Goal: Transaction & Acquisition: Book appointment/travel/reservation

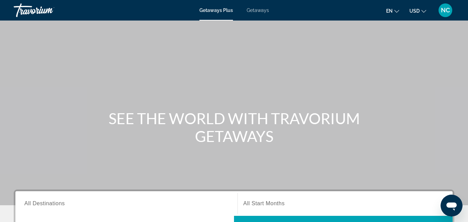
click at [254, 13] on div "Getaways Plus Getaways en English Español Français Italiano Português русский U…" at bounding box center [234, 10] width 468 height 18
click at [256, 13] on div "Getaways Plus Getaways en English Español Français Italiano Português русский U…" at bounding box center [234, 10] width 468 height 18
click at [258, 12] on span "Getaways" at bounding box center [257, 10] width 22 height 5
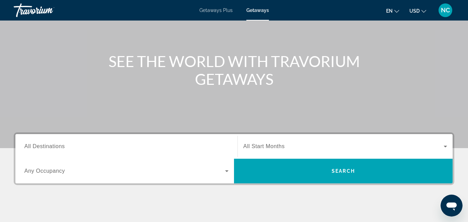
scroll to position [82, 0]
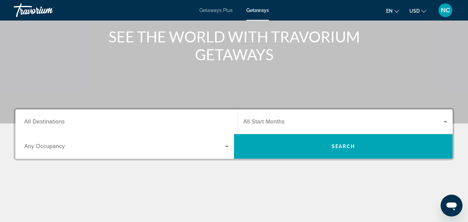
click at [187, 128] on div "Search widget" at bounding box center [126, 122] width 204 height 20
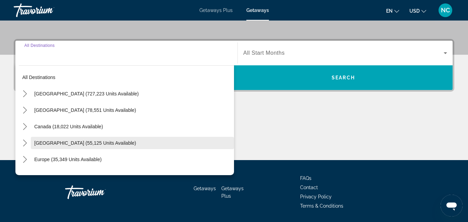
scroll to position [167, 0]
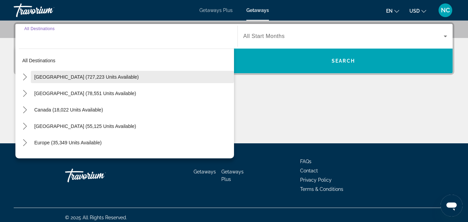
click at [105, 79] on span "United States (727,223 units available)" at bounding box center [86, 76] width 104 height 5
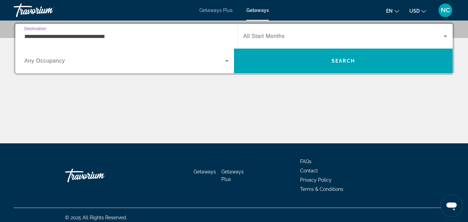
click at [107, 38] on input "**********" at bounding box center [126, 37] width 204 height 8
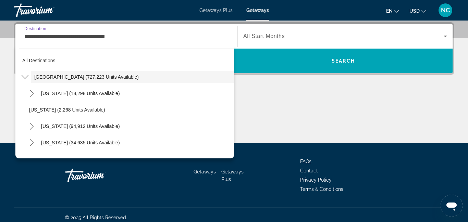
scroll to position [133, 0]
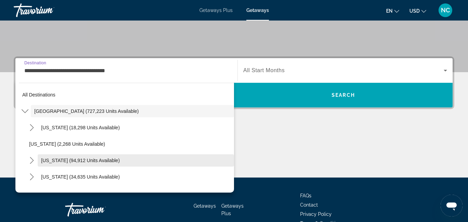
click at [92, 161] on span "California (94,912 units available)" at bounding box center [80, 160] width 79 height 5
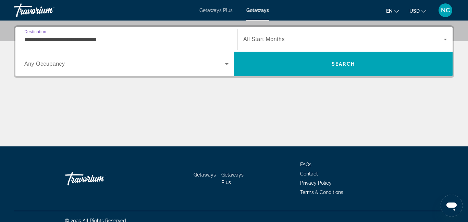
scroll to position [167, 0]
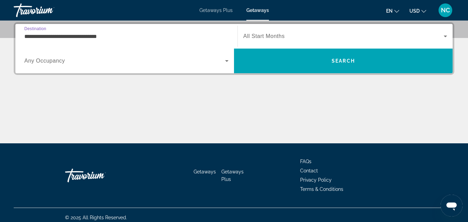
click at [101, 36] on input "**********" at bounding box center [126, 37] width 204 height 8
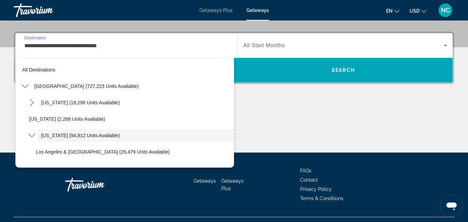
scroll to position [24, 0]
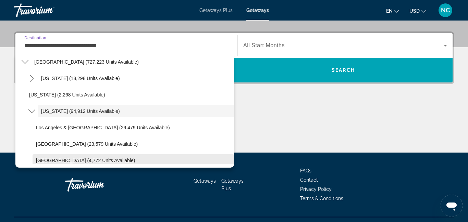
click at [79, 159] on span "Palm Springs (4,772 units available)" at bounding box center [85, 160] width 99 height 5
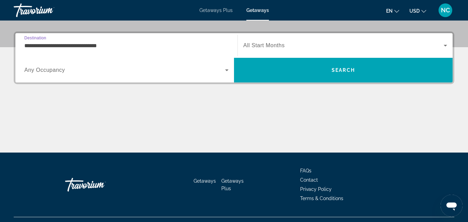
type input "**********"
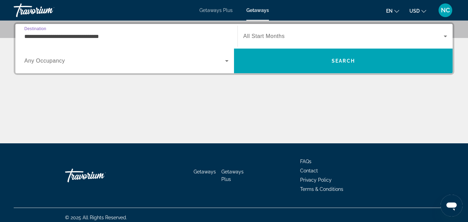
click at [445, 37] on icon "Search widget" at bounding box center [445, 36] width 8 height 8
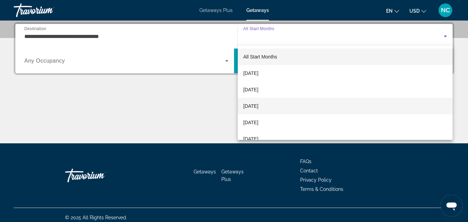
click at [295, 101] on mat-option "December 2025" at bounding box center [345, 106] width 215 height 16
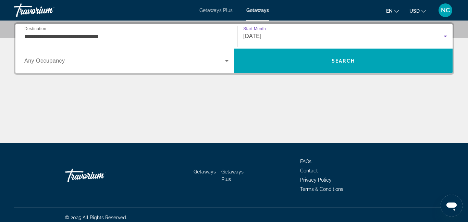
click at [229, 63] on icon "Search widget" at bounding box center [227, 61] width 8 height 8
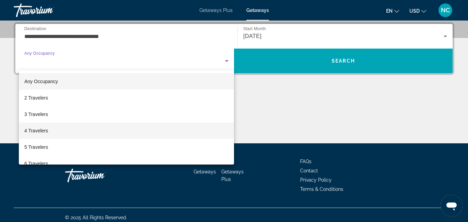
click at [43, 130] on span "4 Travelers" at bounding box center [36, 131] width 24 height 8
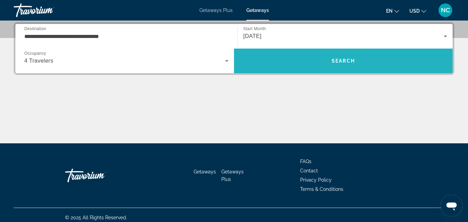
click at [395, 57] on span "Search" at bounding box center [343, 61] width 218 height 16
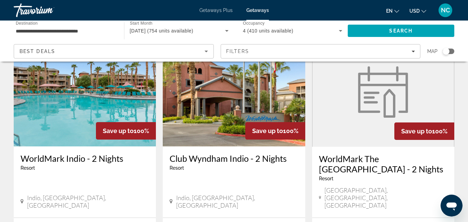
scroll to position [41, 0]
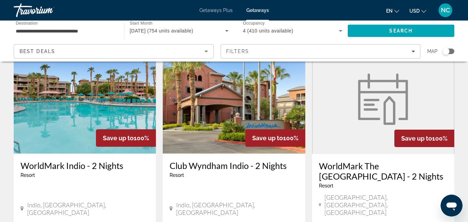
click at [232, 141] on img "Main content" at bounding box center [234, 99] width 142 height 110
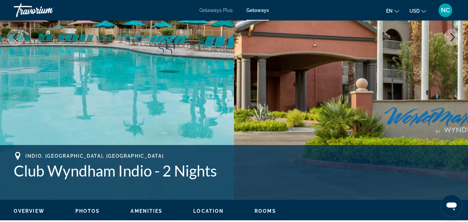
scroll to position [149, 0]
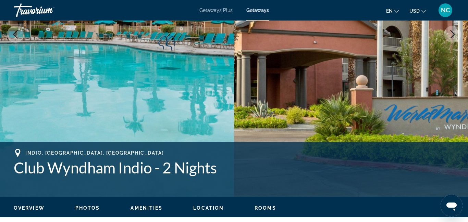
click at [87, 210] on span "Photos" at bounding box center [87, 207] width 25 height 5
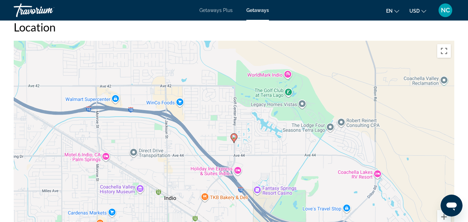
scroll to position [1149, 0]
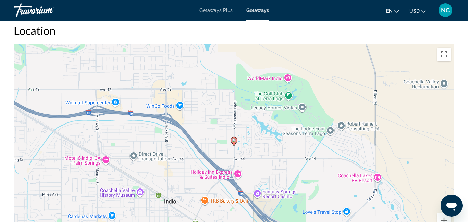
click at [288, 72] on div "To activate drag with keyboard, press Alt + Enter. Once in keyboard drag state,…" at bounding box center [234, 146] width 440 height 205
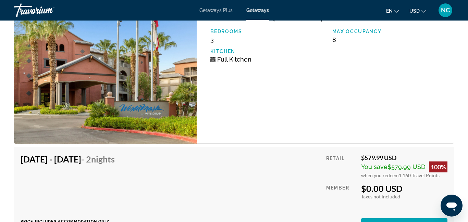
scroll to position [1470, 0]
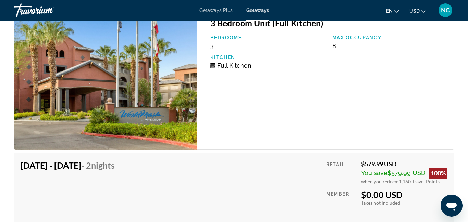
click at [136, 103] on img "Main content" at bounding box center [105, 80] width 183 height 139
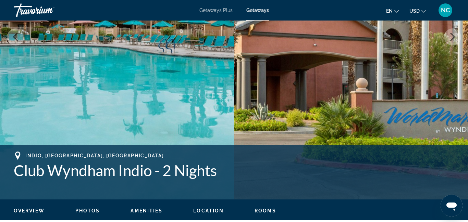
scroll to position [0, 0]
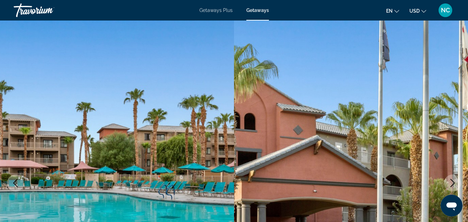
click at [213, 10] on span "Getaways Plus" at bounding box center [215, 10] width 33 height 5
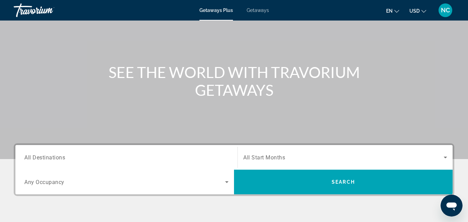
scroll to position [49, 0]
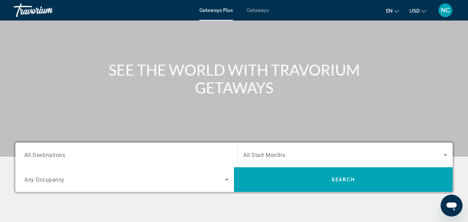
click at [61, 159] on div "Search widget" at bounding box center [126, 155] width 204 height 20
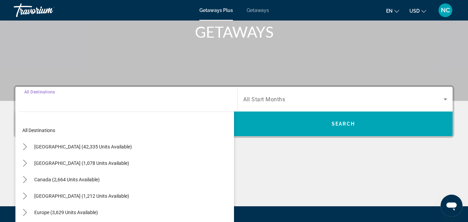
scroll to position [167, 0]
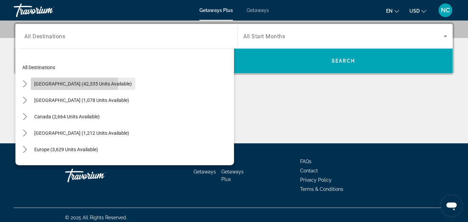
click at [70, 84] on span "United States (42,335 units available)" at bounding box center [83, 83] width 98 height 5
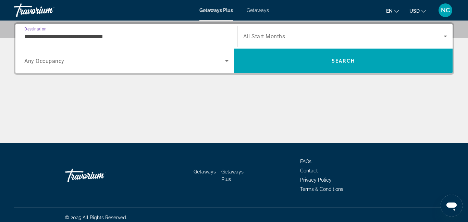
click at [94, 38] on input "**********" at bounding box center [126, 37] width 204 height 8
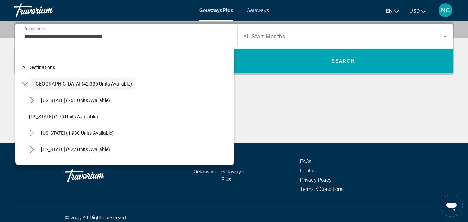
scroll to position [140, 0]
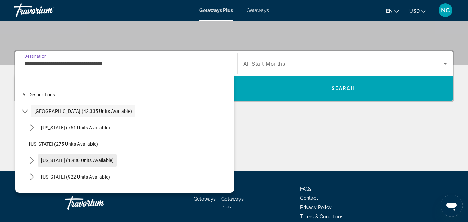
click at [71, 156] on span "Select destination: California (1,930 units available)" at bounding box center [77, 160] width 79 height 16
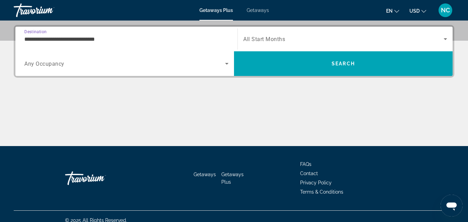
scroll to position [167, 0]
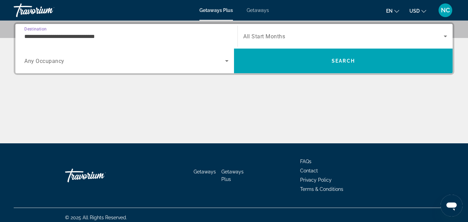
click at [88, 36] on input "**********" at bounding box center [126, 37] width 204 height 8
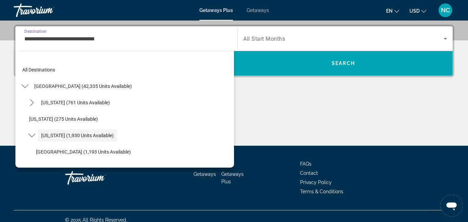
scroll to position [24, 0]
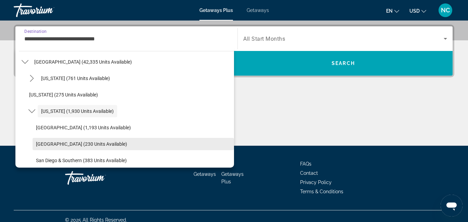
click at [69, 139] on span "Select destination: Palm Springs (230 units available)" at bounding box center [133, 144] width 201 height 16
type input "**********"
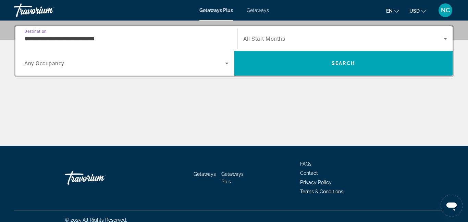
scroll to position [167, 0]
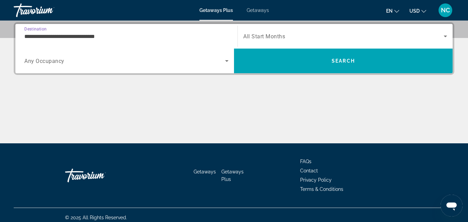
click at [287, 43] on div "Search widget" at bounding box center [345, 36] width 204 height 19
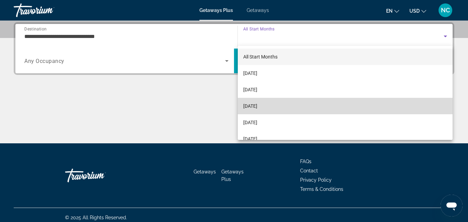
click at [257, 106] on span "December 2025" at bounding box center [250, 106] width 14 height 8
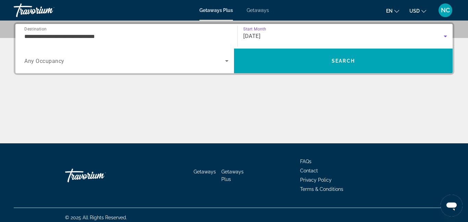
click at [218, 63] on span "Search widget" at bounding box center [124, 61] width 201 height 8
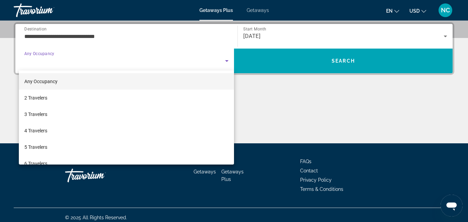
click at [75, 87] on mat-option "Any Occupancy" at bounding box center [126, 81] width 215 height 16
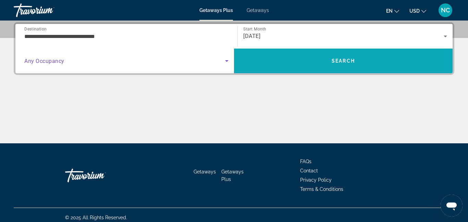
click at [327, 63] on span "Search" at bounding box center [343, 61] width 218 height 16
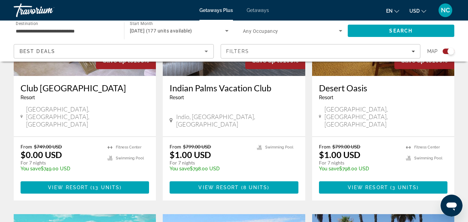
scroll to position [335, 0]
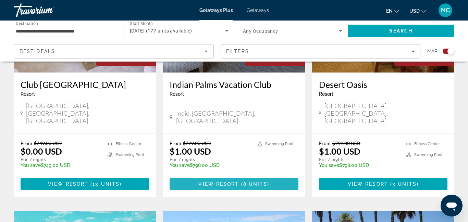
click at [224, 181] on span "View Resort" at bounding box center [218, 183] width 40 height 5
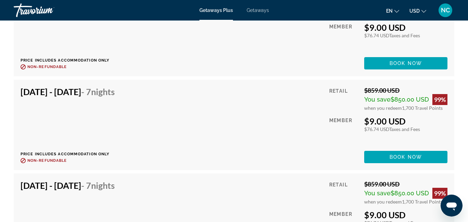
scroll to position [1493, 0]
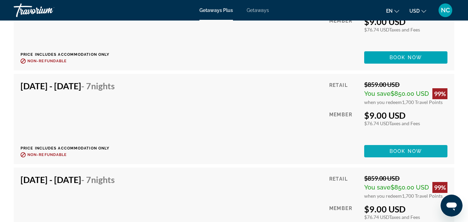
click at [408, 149] on span "Book now" at bounding box center [405, 151] width 33 height 5
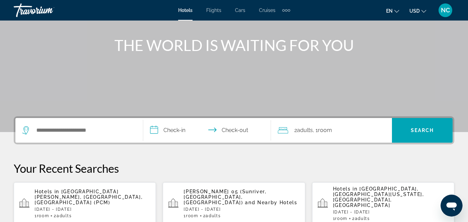
scroll to position [77, 0]
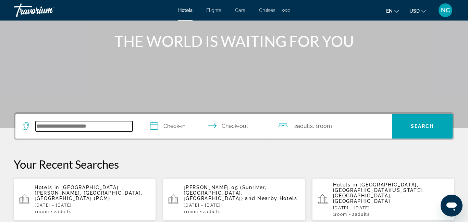
click at [71, 124] on input "Search hotel destination" at bounding box center [84, 126] width 97 height 10
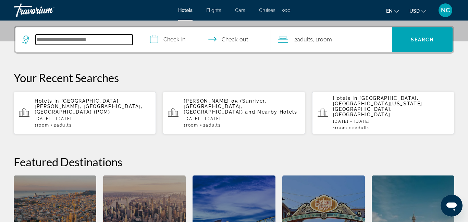
scroll to position [167, 0]
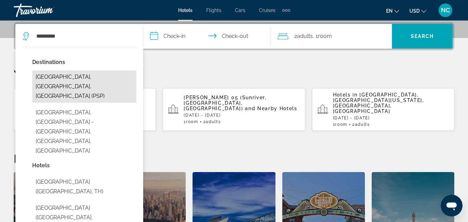
click at [55, 76] on button "[GEOGRAPHIC_DATA], [GEOGRAPHIC_DATA], [GEOGRAPHIC_DATA] (PSP)" at bounding box center [84, 87] width 104 height 32
type input "**********"
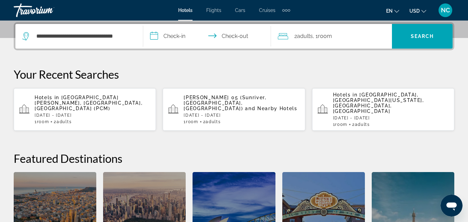
click at [150, 36] on input "**********" at bounding box center [208, 37] width 130 height 27
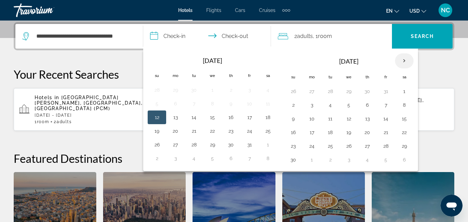
click at [404, 62] on th "Next month" at bounding box center [404, 60] width 18 height 15
click at [384, 105] on button "12" at bounding box center [385, 105] width 11 height 10
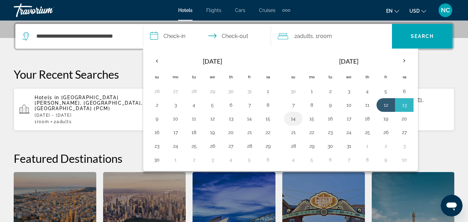
click at [293, 119] on button "14" at bounding box center [293, 119] width 11 height 10
type input "**********"
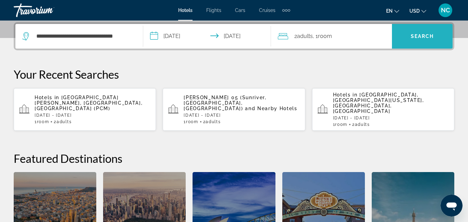
click at [420, 39] on span "Search" at bounding box center [422, 36] width 61 height 16
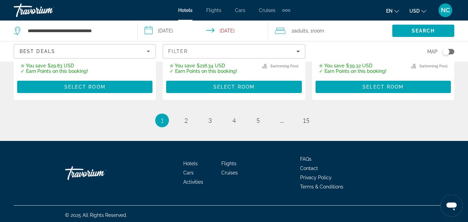
scroll to position [1037, 0]
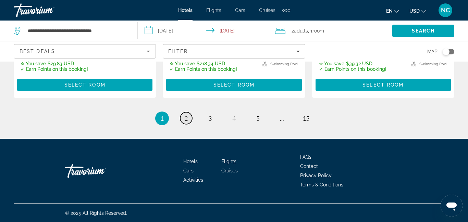
click at [186, 122] on span "2" at bounding box center [185, 119] width 3 height 8
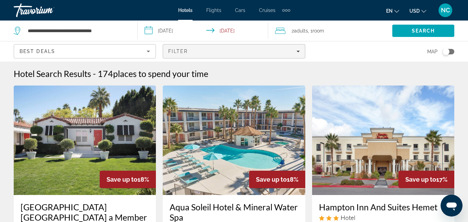
click at [288, 50] on div "Filter" at bounding box center [233, 51] width 131 height 5
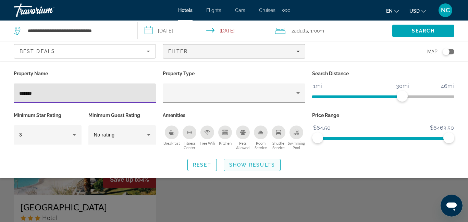
type input "*******"
click at [247, 164] on span "Show Results" at bounding box center [252, 164] width 46 height 5
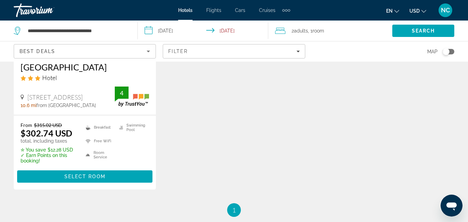
scroll to position [142, 0]
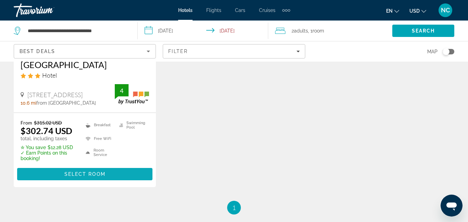
click at [78, 174] on span "Select Room" at bounding box center [84, 174] width 41 height 5
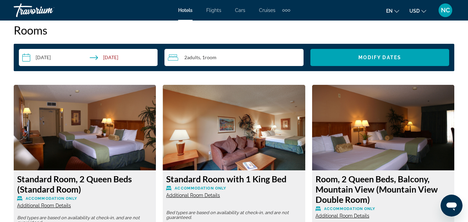
scroll to position [1134, 0]
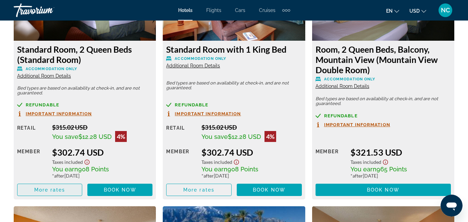
click at [55, 190] on span "More rates" at bounding box center [49, 189] width 31 height 5
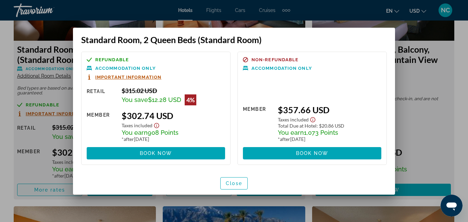
scroll to position [0, 0]
click at [127, 78] on span "Important Information" at bounding box center [128, 77] width 66 height 4
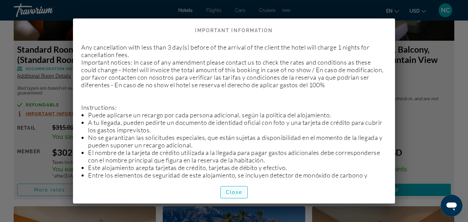
click at [238, 194] on span "Close" at bounding box center [234, 192] width 16 height 5
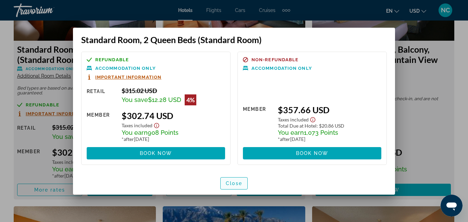
click at [234, 183] on span "Close" at bounding box center [234, 183] width 16 height 5
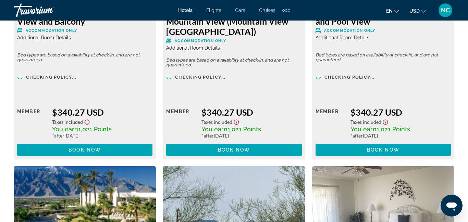
scroll to position [234, 0]
